Goal: Information Seeking & Learning: Learn about a topic

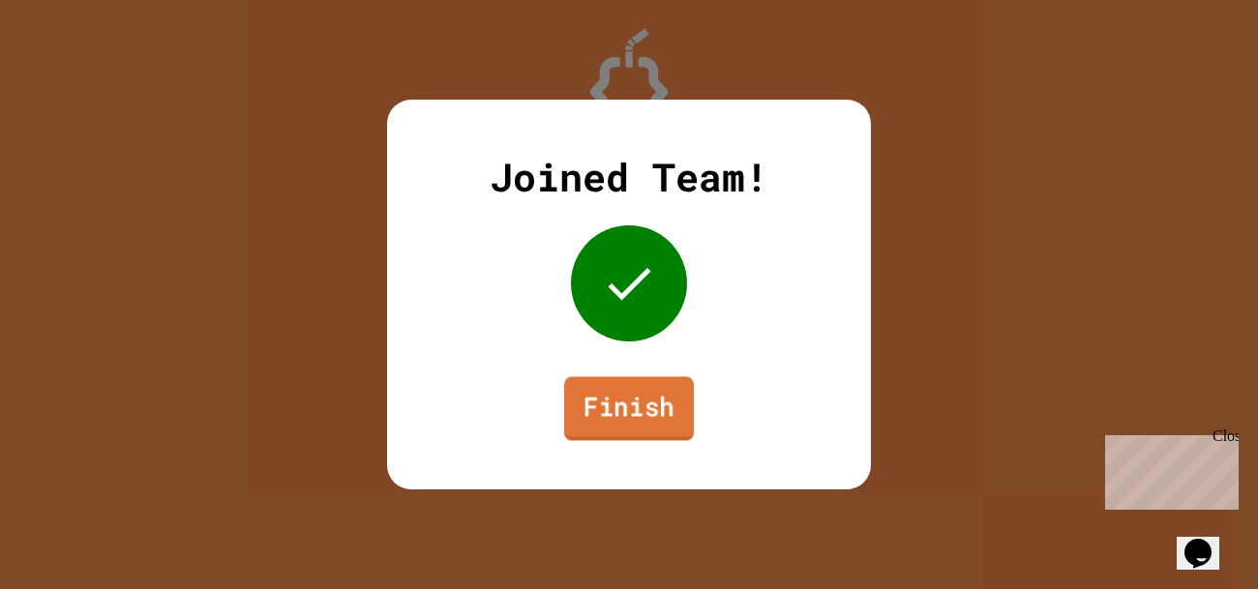
click at [647, 390] on link "Finish" at bounding box center [629, 408] width 130 height 64
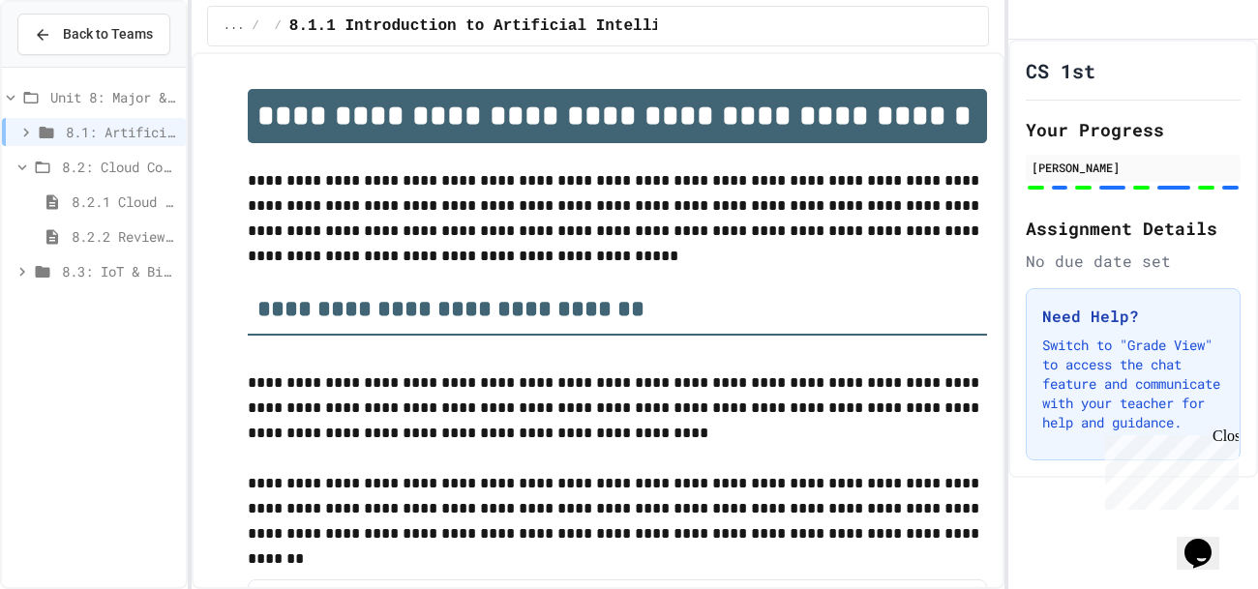
click at [121, 233] on span "8.2.2 Review - Cloud Computing" at bounding box center [125, 236] width 106 height 20
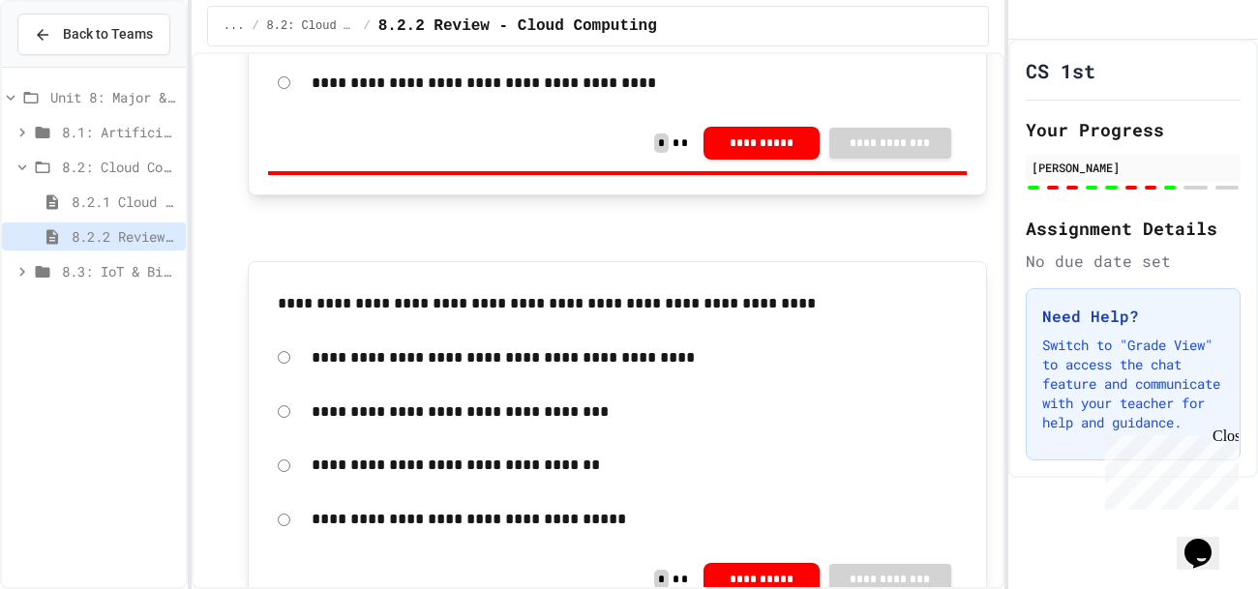
scroll to position [891, 0]
click at [113, 192] on span "8.2.1 Cloud Computing: Transforming the Digital World" at bounding box center [125, 202] width 106 height 20
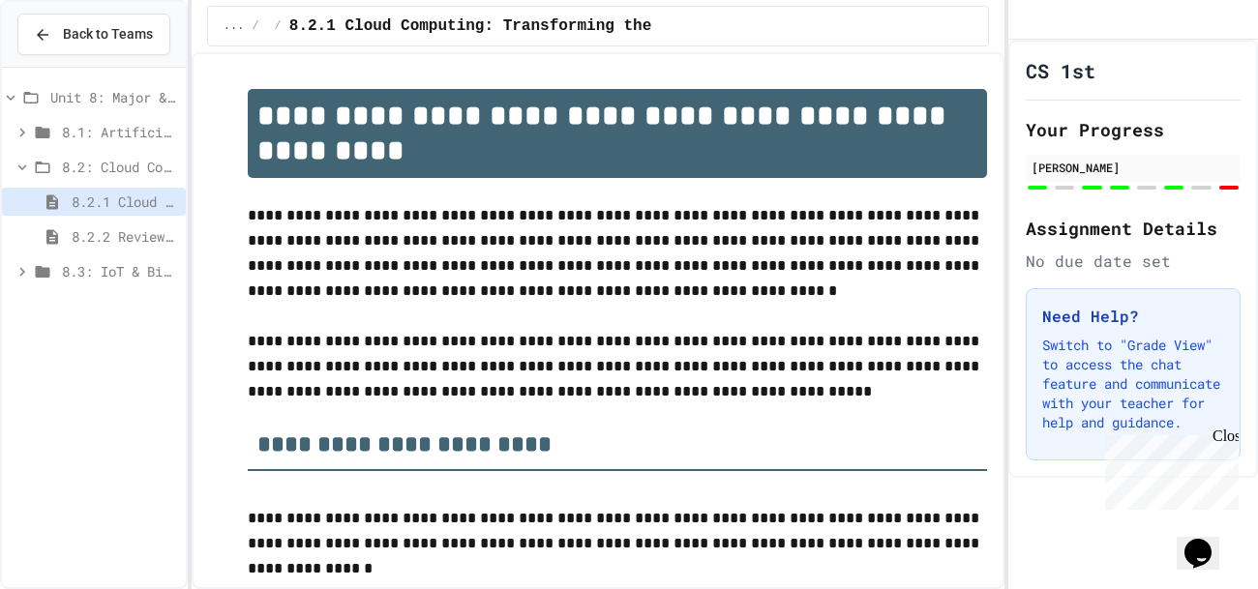
click at [100, 229] on span "8.2.2 Review - Cloud Computing" at bounding box center [125, 236] width 106 height 20
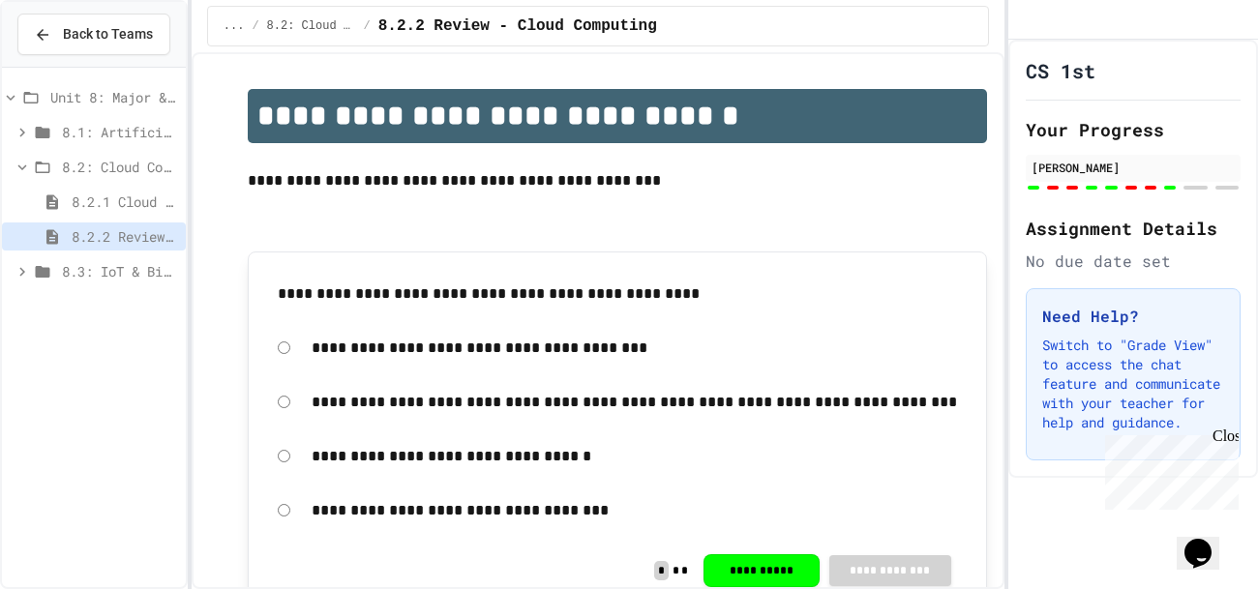
click at [109, 268] on span "8.3: IoT & Big Data" at bounding box center [120, 271] width 116 height 20
click at [66, 261] on span "8.3: IoT & Big Data" at bounding box center [120, 271] width 116 height 20
click at [87, 129] on span "8.1: Artificial Intelligence Basics" at bounding box center [120, 132] width 116 height 20
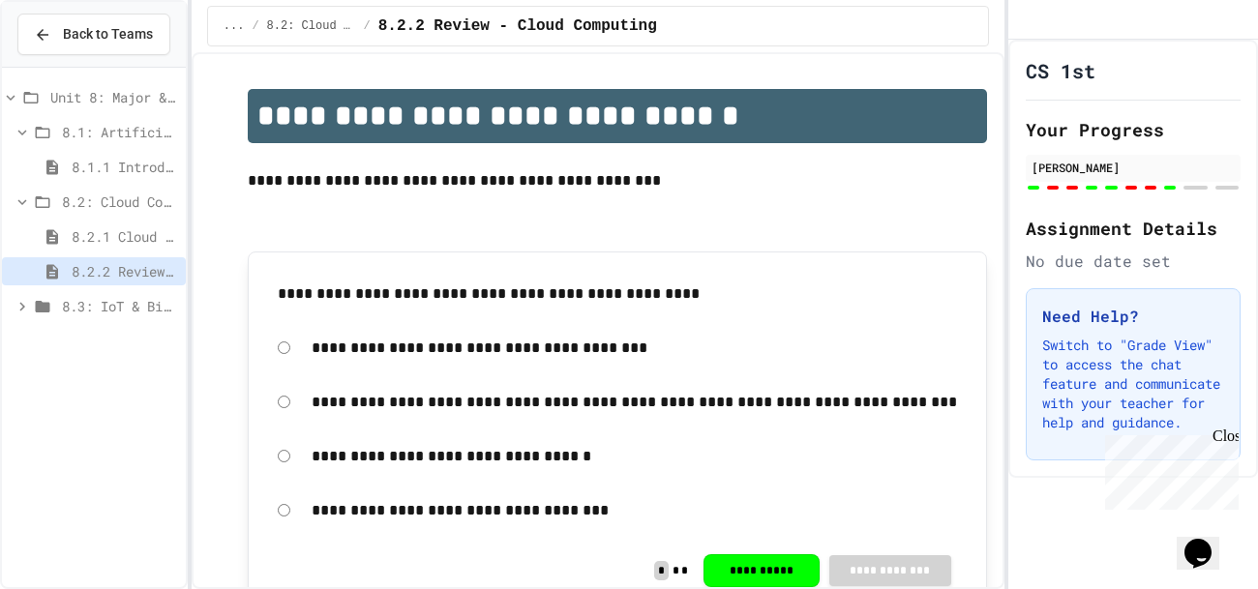
click at [87, 129] on span "8.1: Artificial Intelligence Basics" at bounding box center [120, 132] width 116 height 20
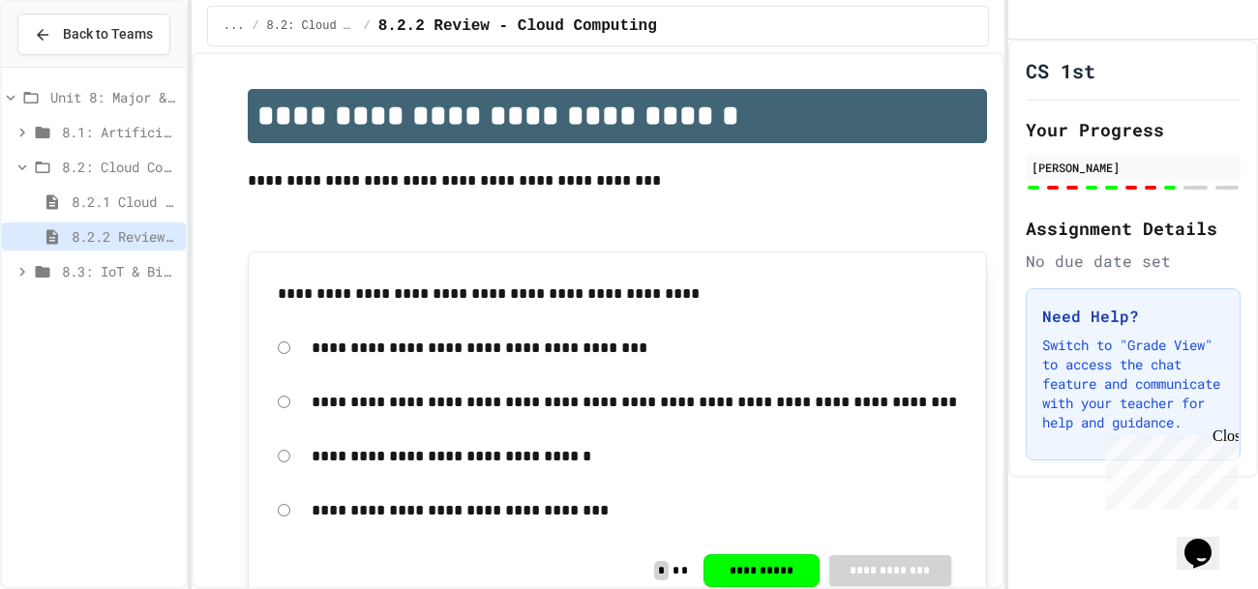
click at [174, 277] on span "8.3: IoT & Big Data" at bounding box center [120, 271] width 116 height 20
click at [113, 269] on span "8.3: IoT & Big Data" at bounding box center [120, 271] width 116 height 20
click at [72, 203] on span "8.2.1 Cloud Computing: Transforming the Digital World" at bounding box center [125, 202] width 106 height 20
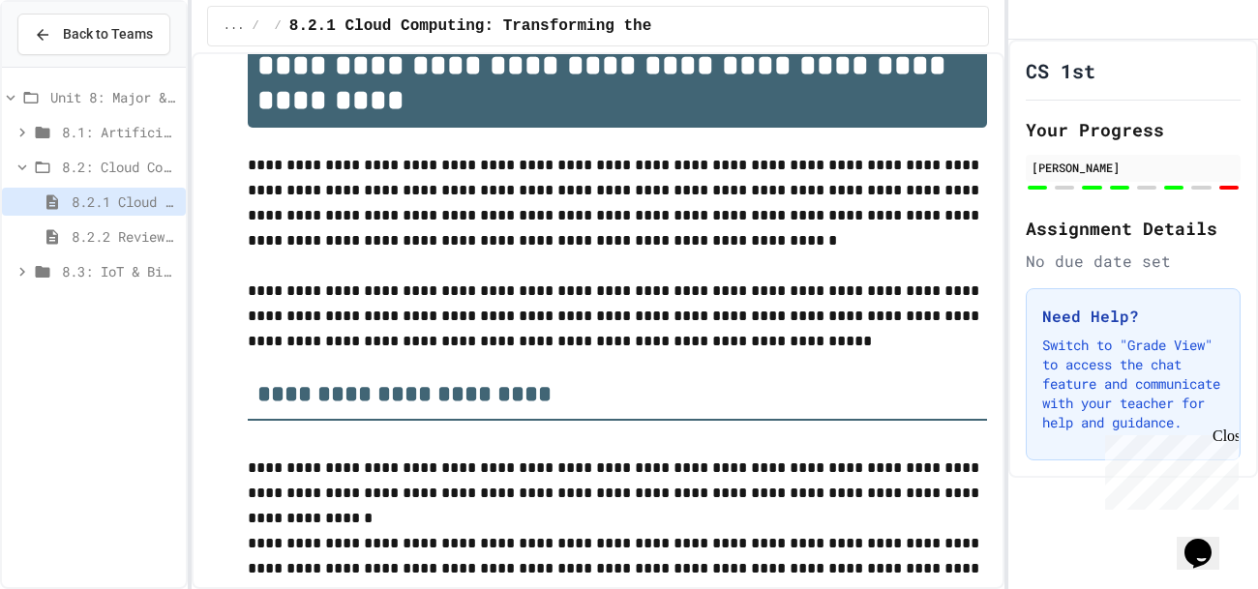
scroll to position [62, 0]
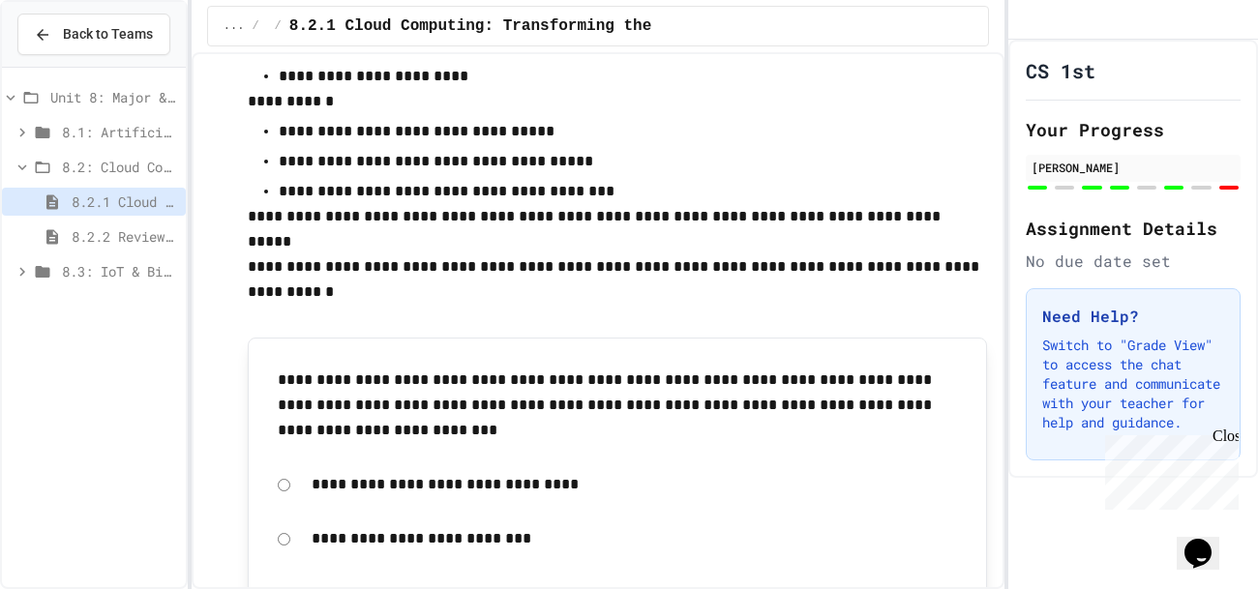
click at [743, 193] on p "**********" at bounding box center [617, 191] width 677 height 25
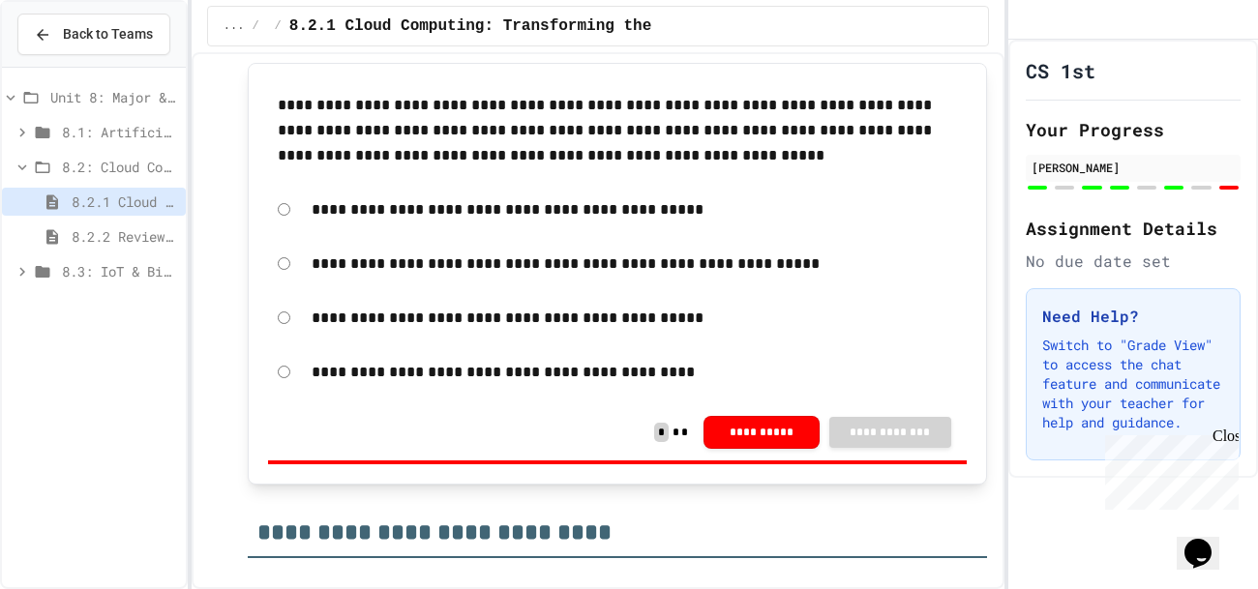
scroll to position [8825, 0]
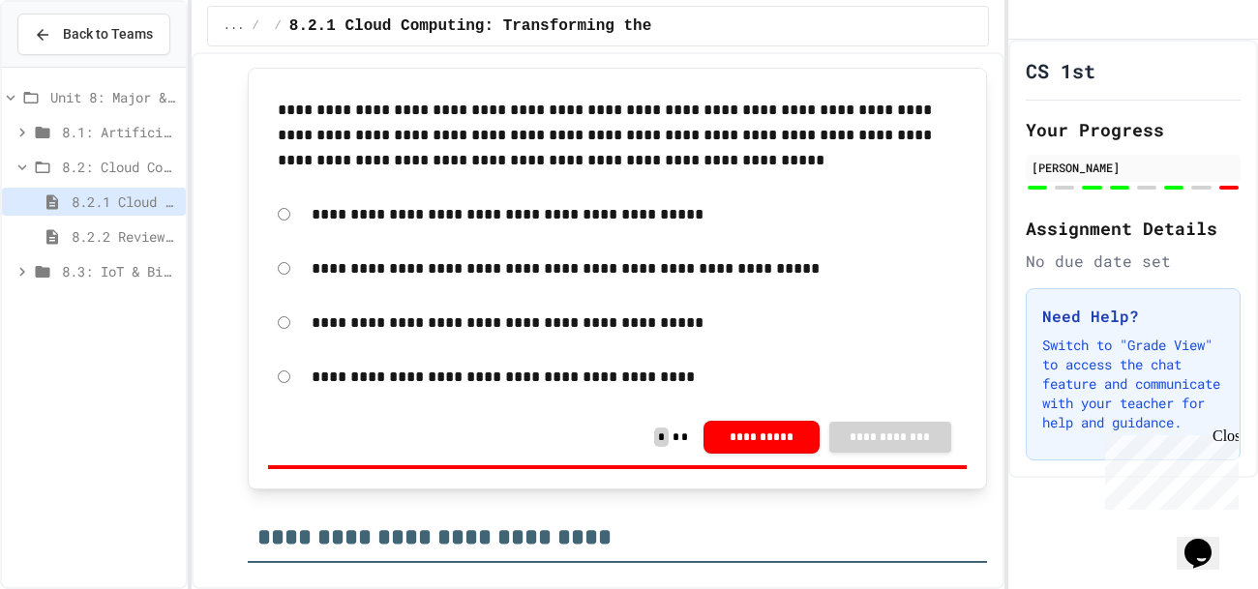
click at [142, 231] on span "8.2.2 Review - Cloud Computing" at bounding box center [125, 236] width 106 height 20
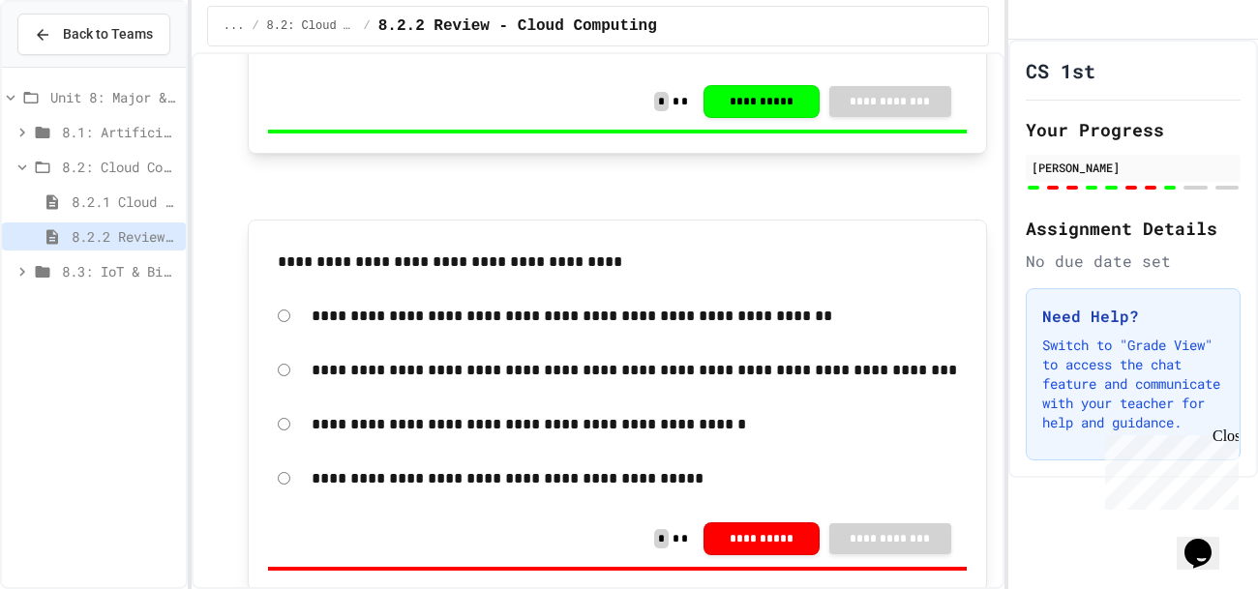
scroll to position [2251, 0]
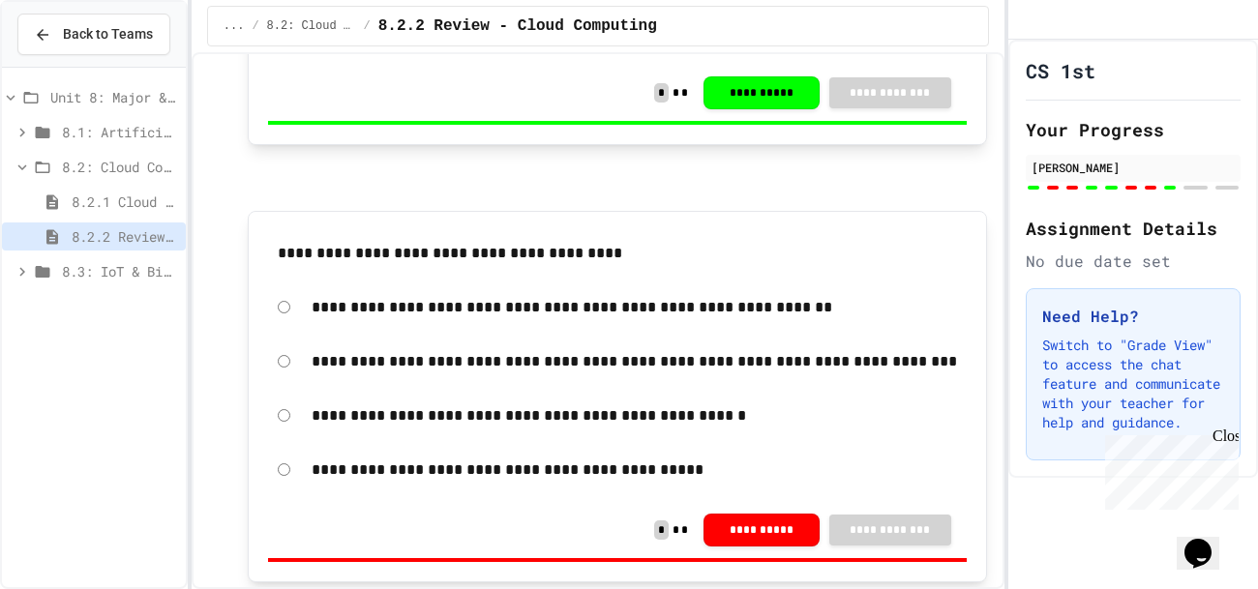
click at [776, 194] on p at bounding box center [617, 190] width 739 height 25
click at [746, 163] on p at bounding box center [617, 165] width 739 height 25
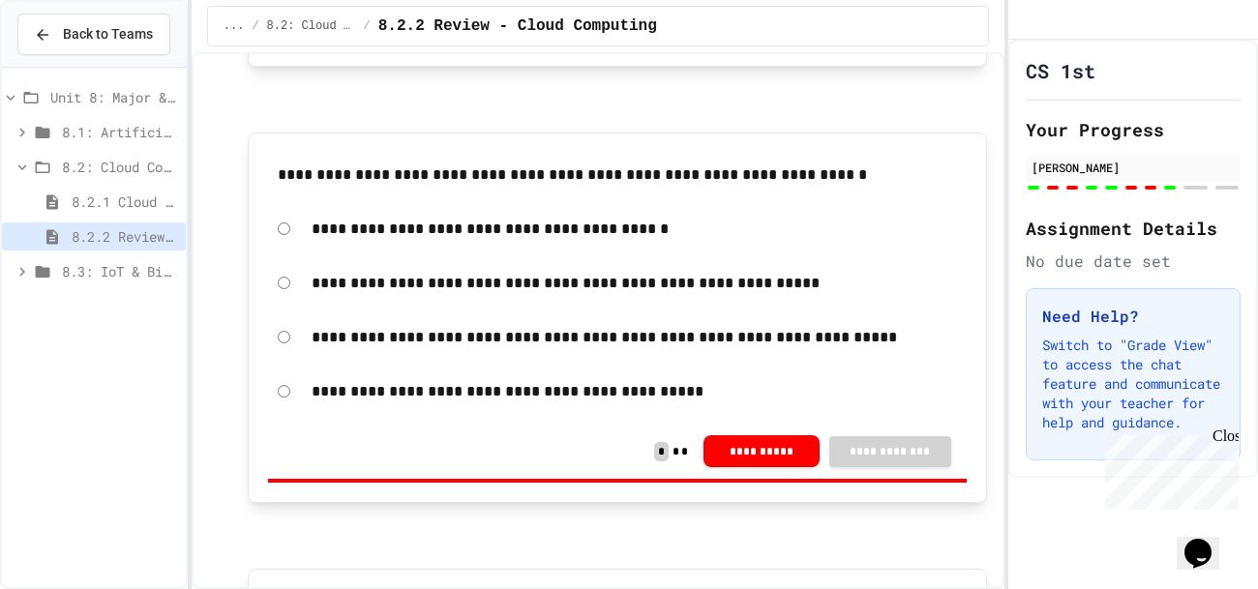
scroll to position [2766, 0]
click at [459, 185] on div "**********" at bounding box center [617, 176] width 698 height 44
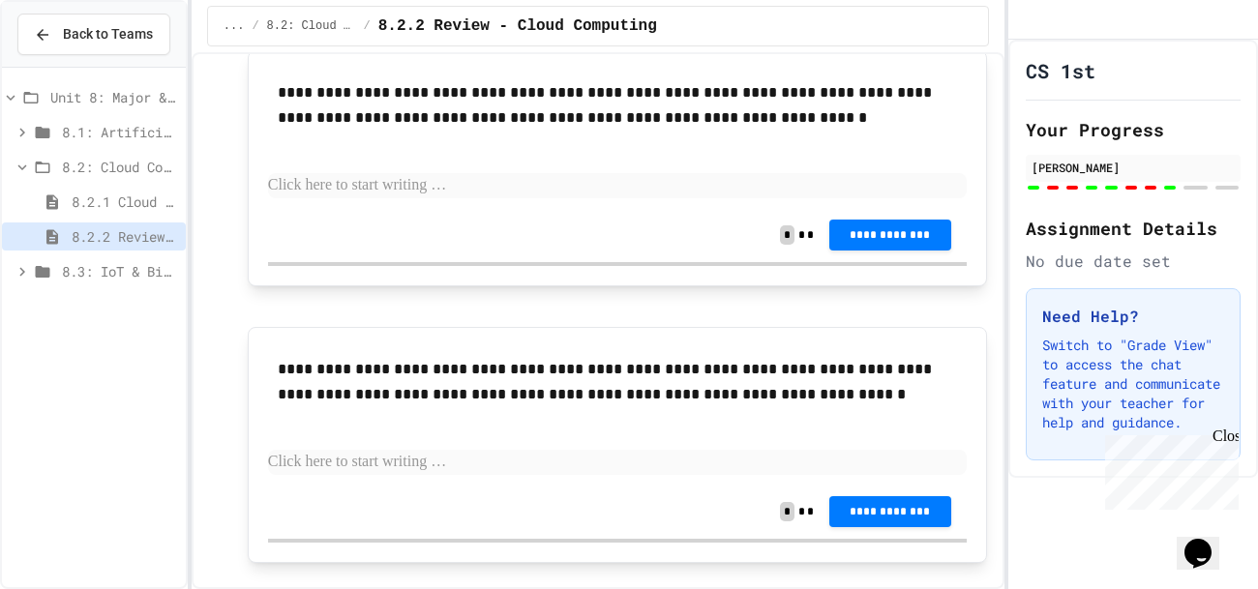
scroll to position [3761, 0]
